Goal: Information Seeking & Learning: Check status

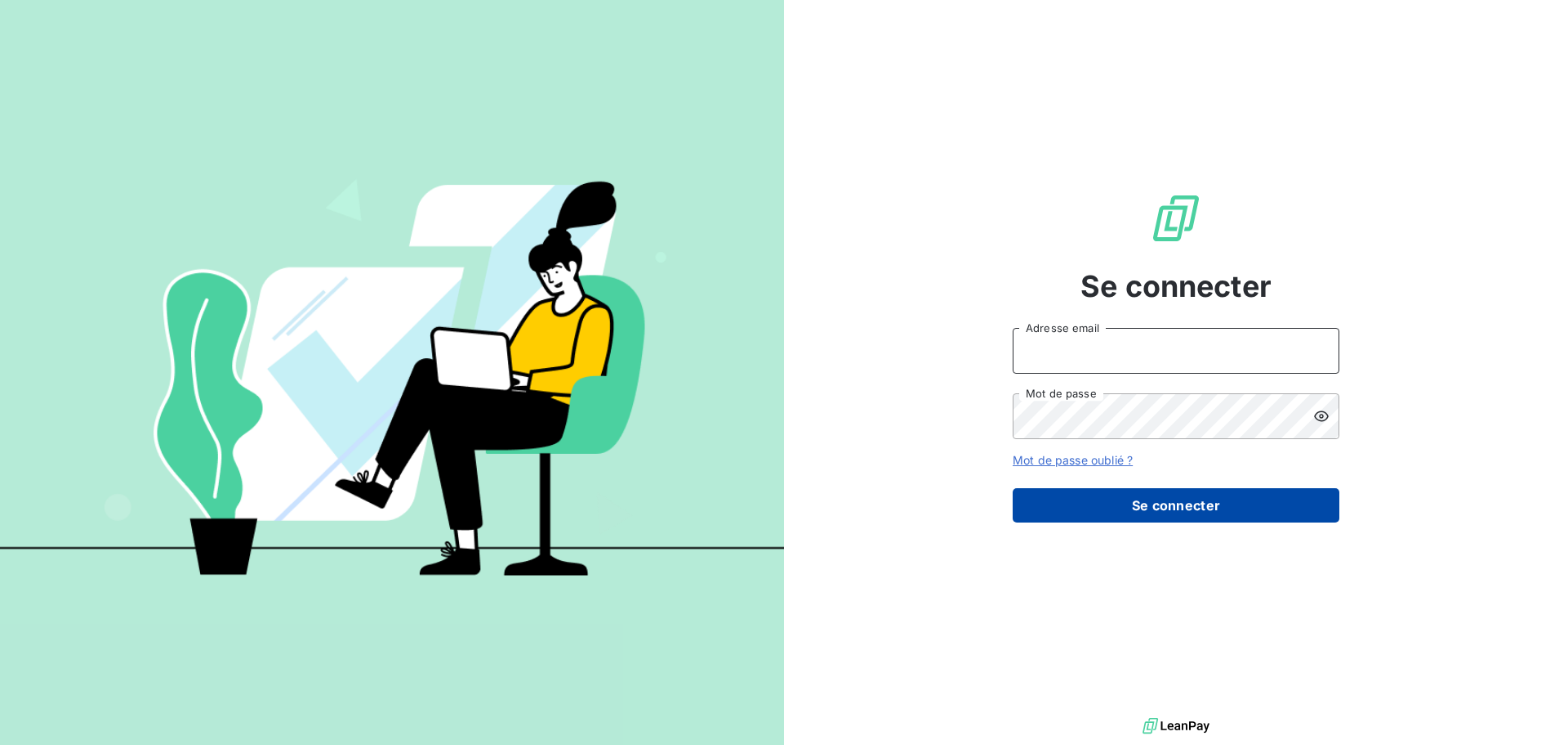
type input "[EMAIL_ADDRESS][DOMAIN_NAME]"
click at [1147, 503] on button "Se connecter" at bounding box center [1176, 504] width 327 height 35
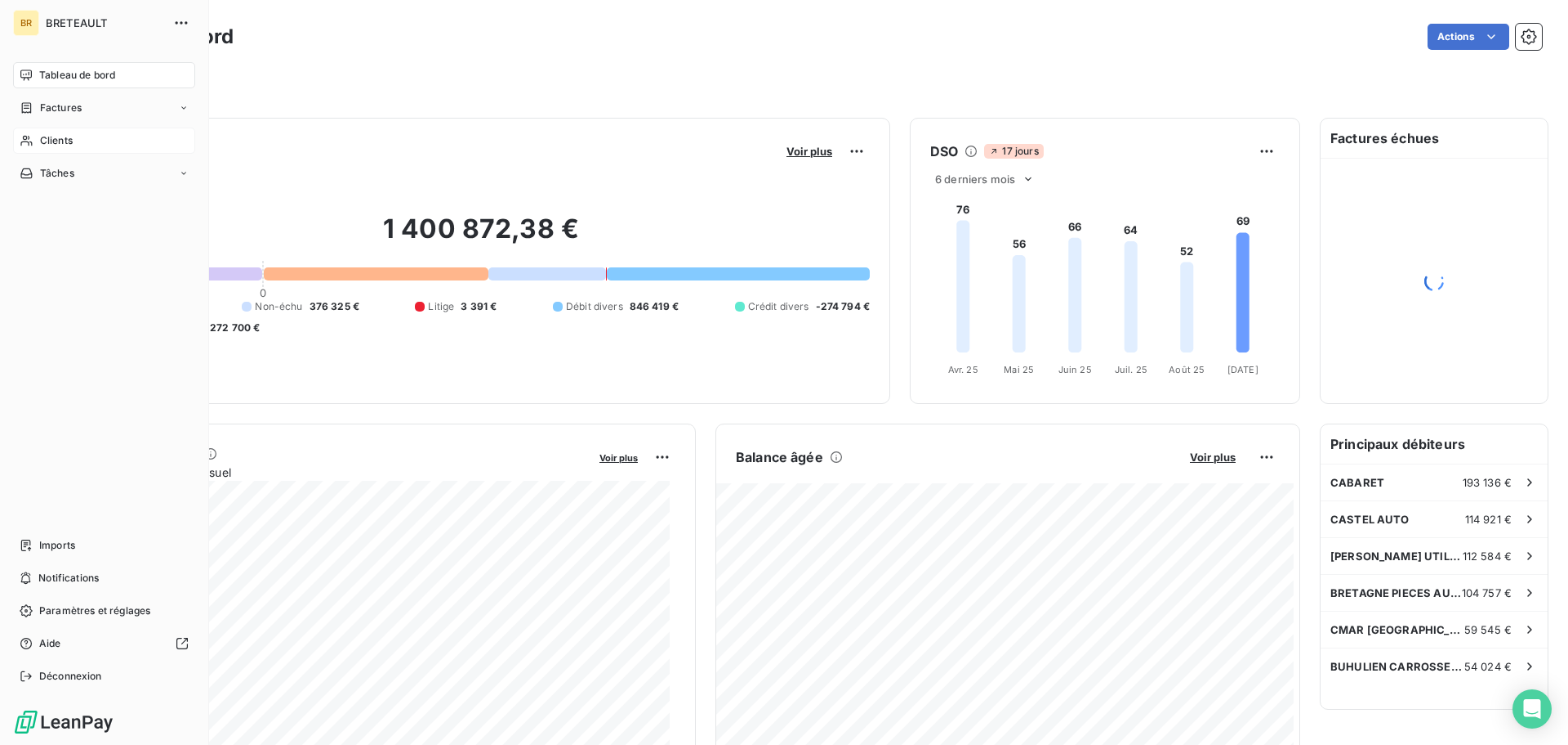
click at [72, 141] on span "Clients" at bounding box center [56, 141] width 33 height 15
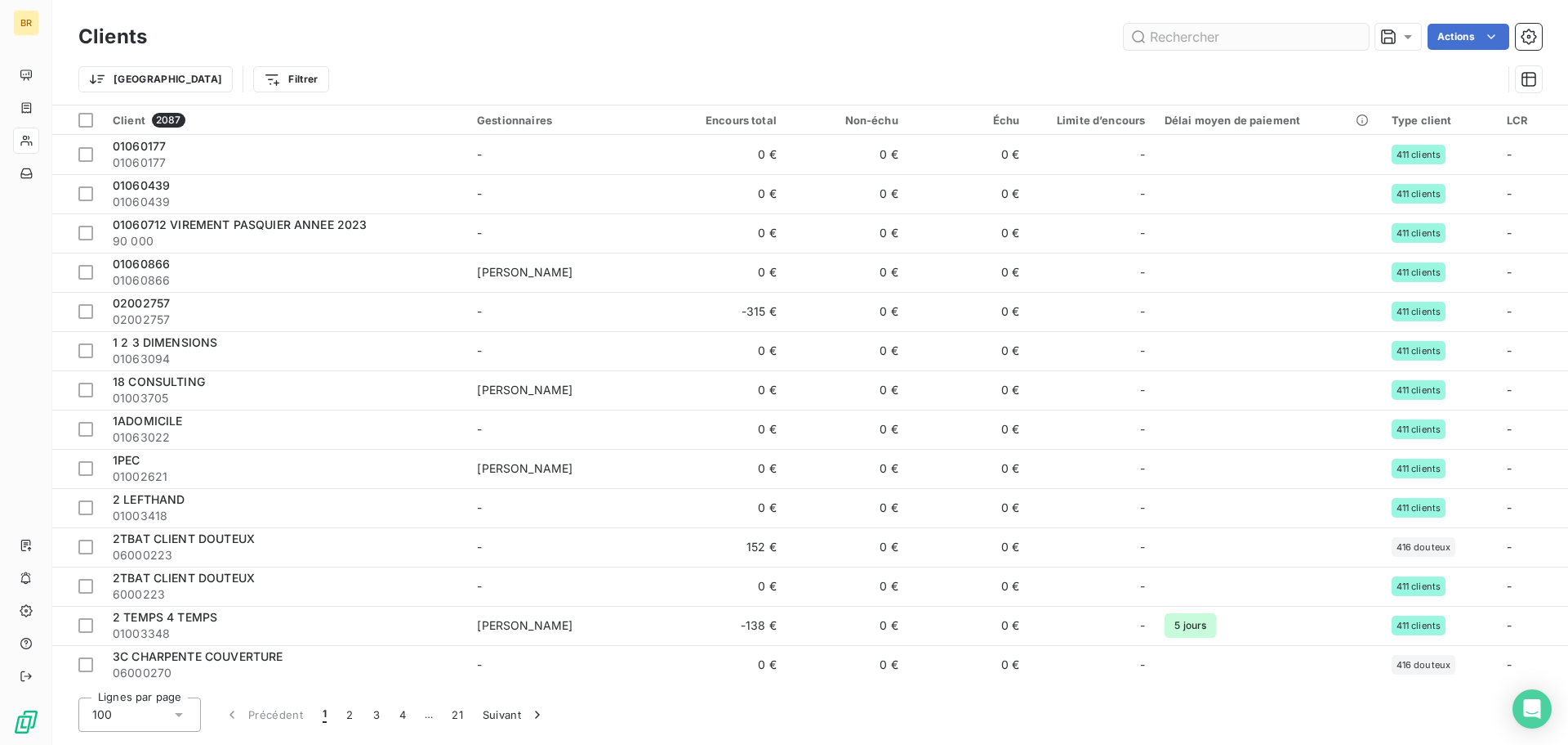
click at [1151, 32] on input "text" at bounding box center [1246, 37] width 245 height 26
click at [1162, 36] on input "text" at bounding box center [1246, 37] width 245 height 26
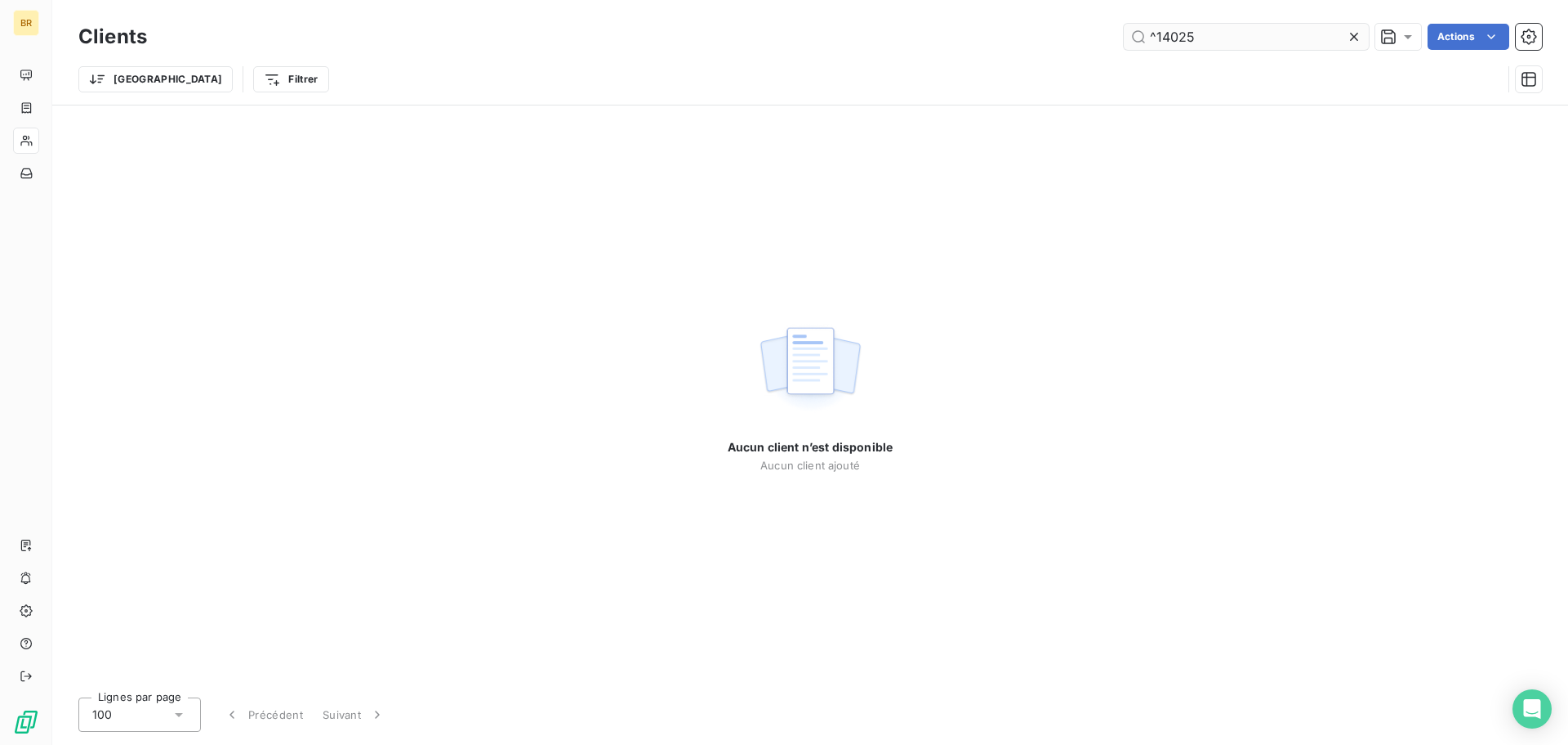
click at [1158, 39] on input "^14025" at bounding box center [1246, 37] width 245 height 26
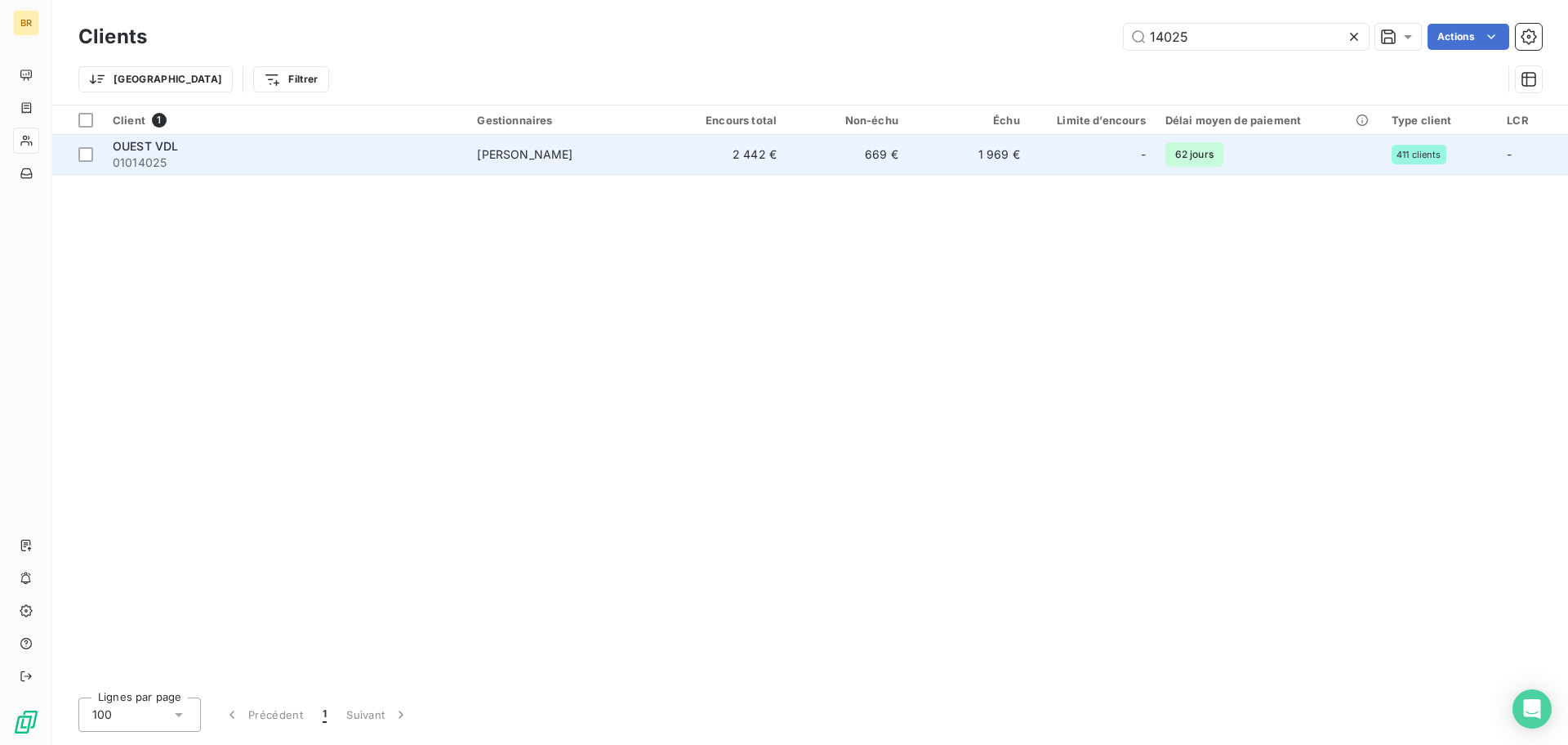
type input "14025"
click at [558, 160] on td "[PERSON_NAME]" at bounding box center [566, 155] width 198 height 39
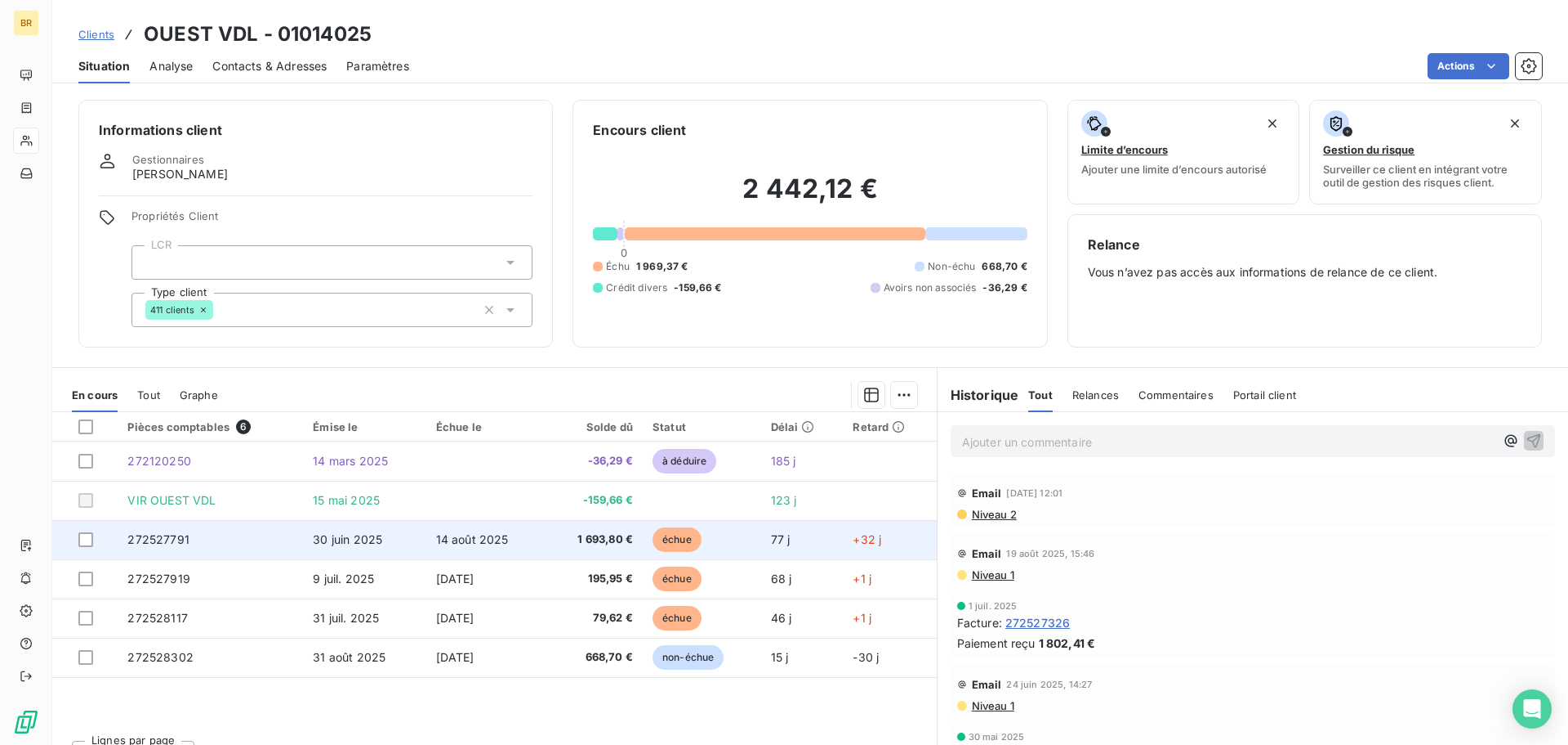
click at [406, 541] on td "30 juin 2025" at bounding box center [364, 539] width 122 height 39
